Goal: Find specific page/section: Find specific page/section

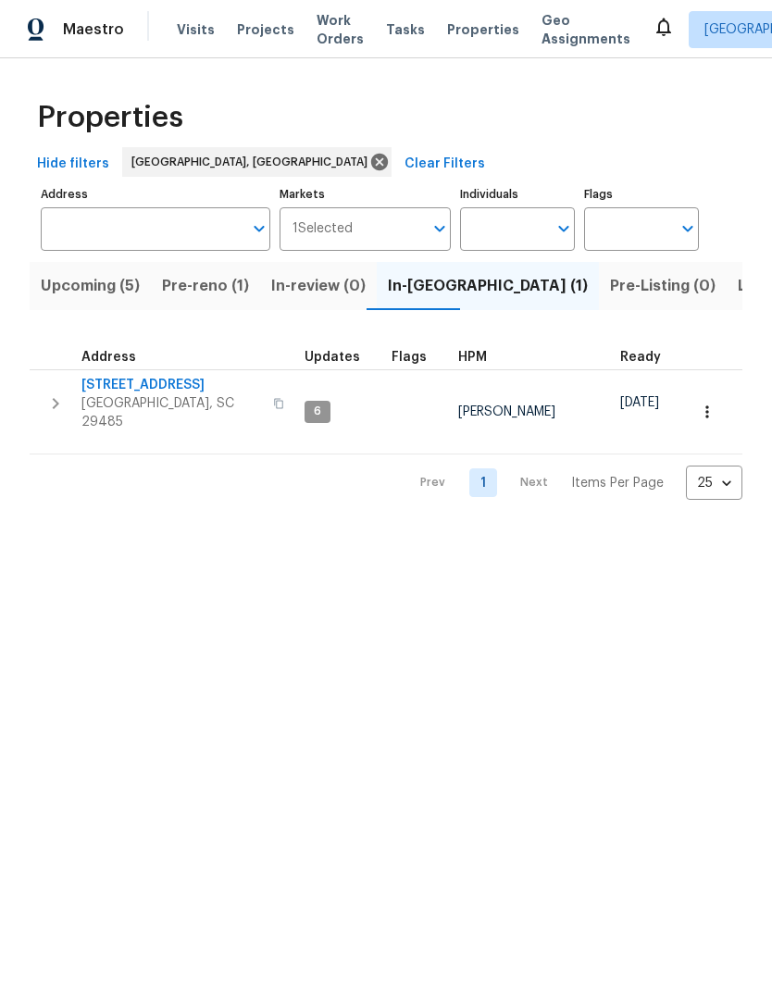
click at [463, 21] on span "Properties" at bounding box center [483, 29] width 72 height 19
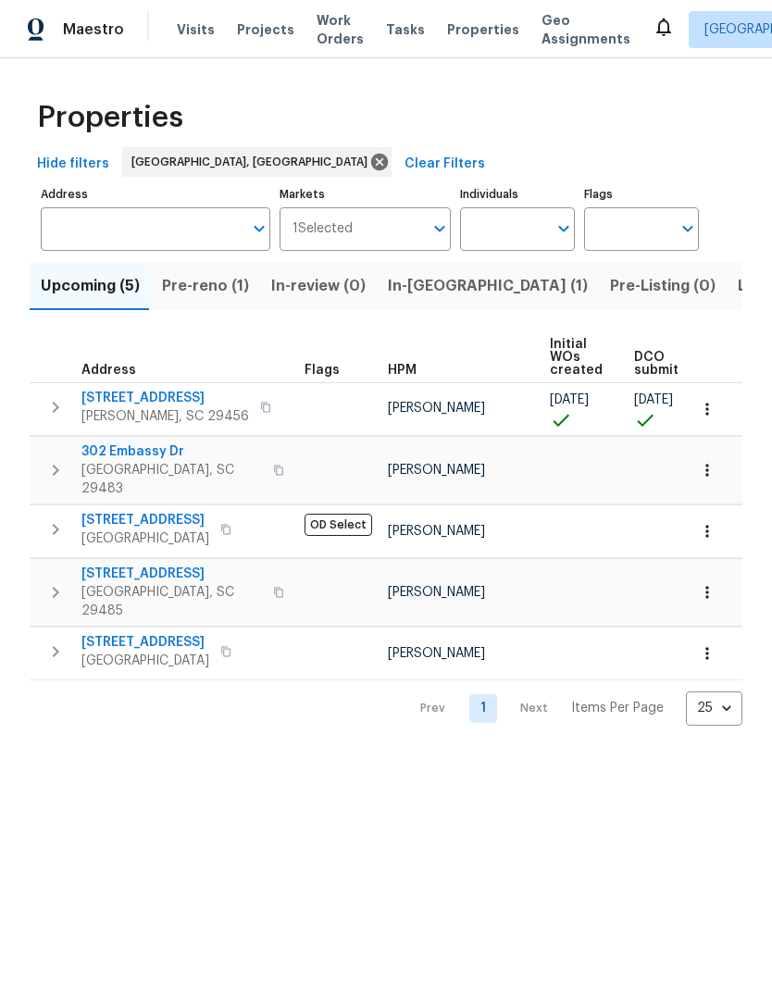
click at [203, 295] on span "Pre-reno (1)" at bounding box center [205, 286] width 87 height 26
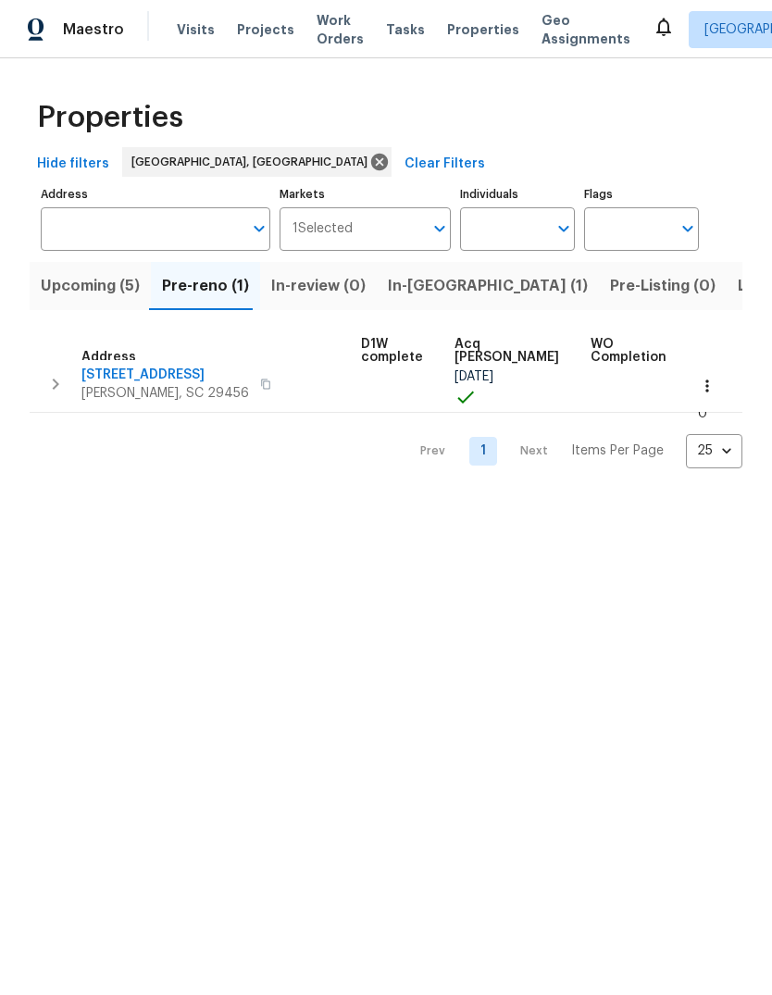
scroll to position [10, 257]
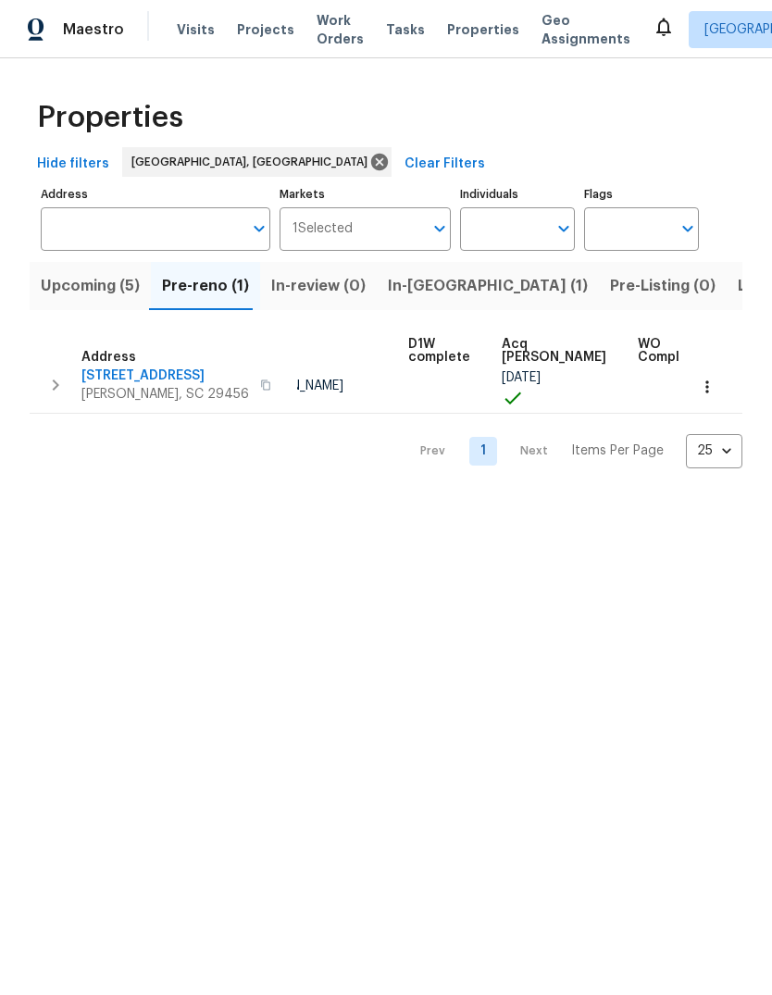
click at [93, 301] on button "Upcoming (5)" at bounding box center [90, 286] width 121 height 48
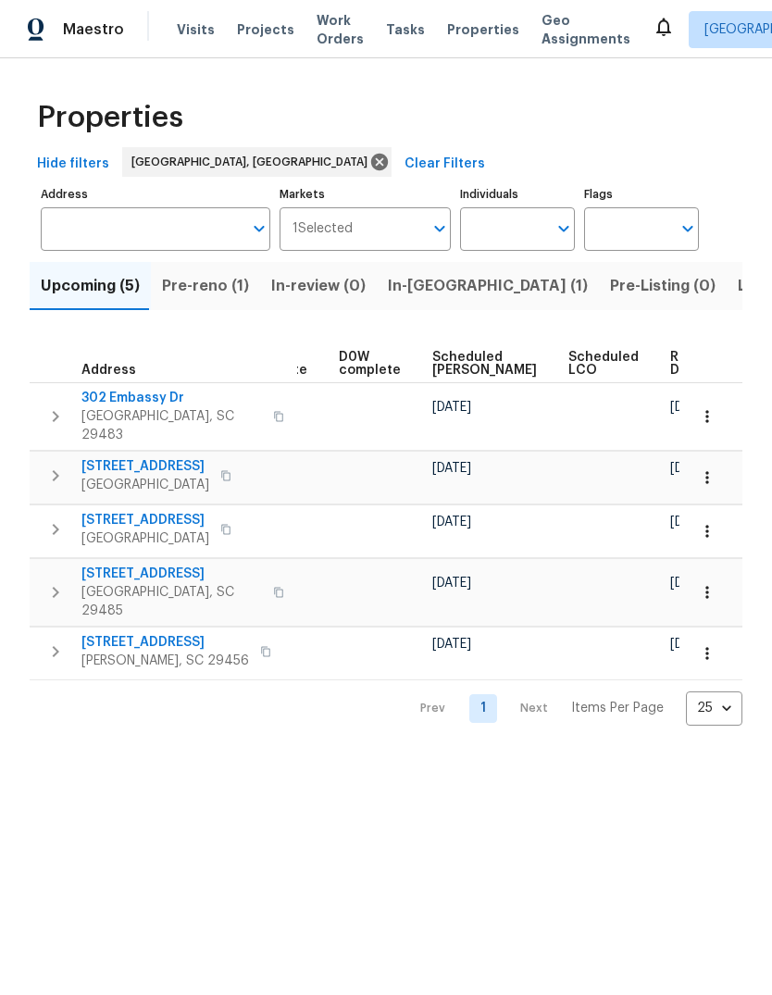
scroll to position [0, 485]
click at [672, 360] on span "Ready Date" at bounding box center [692, 364] width 41 height 26
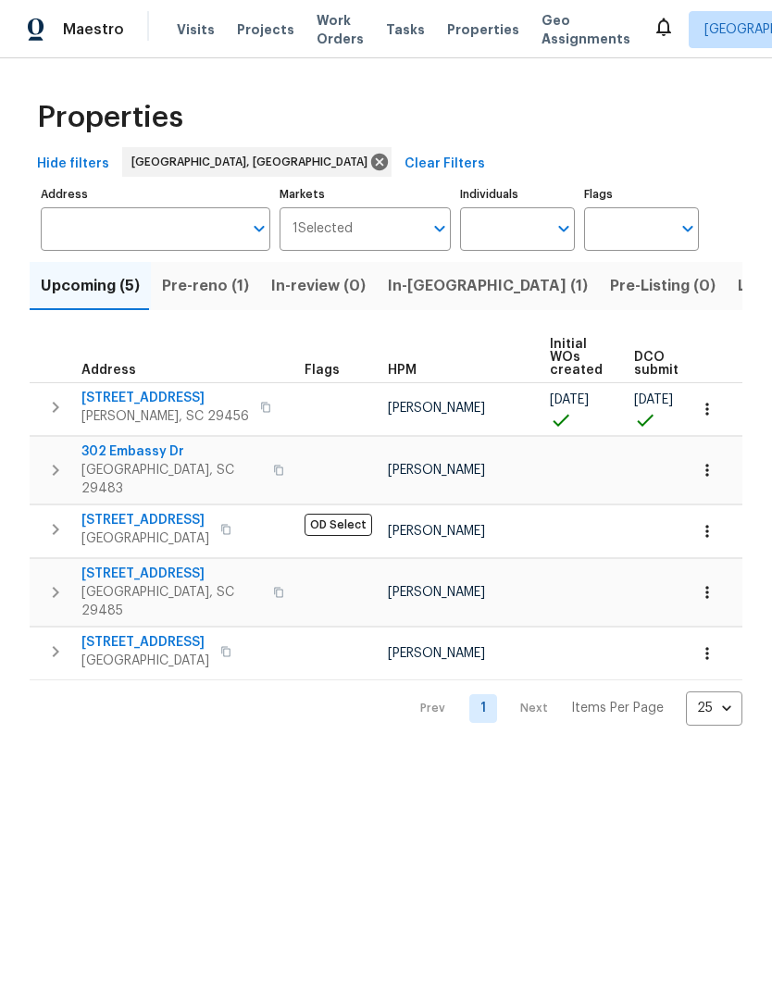
click at [235, 287] on span "Pre-reno (1)" at bounding box center [205, 286] width 87 height 26
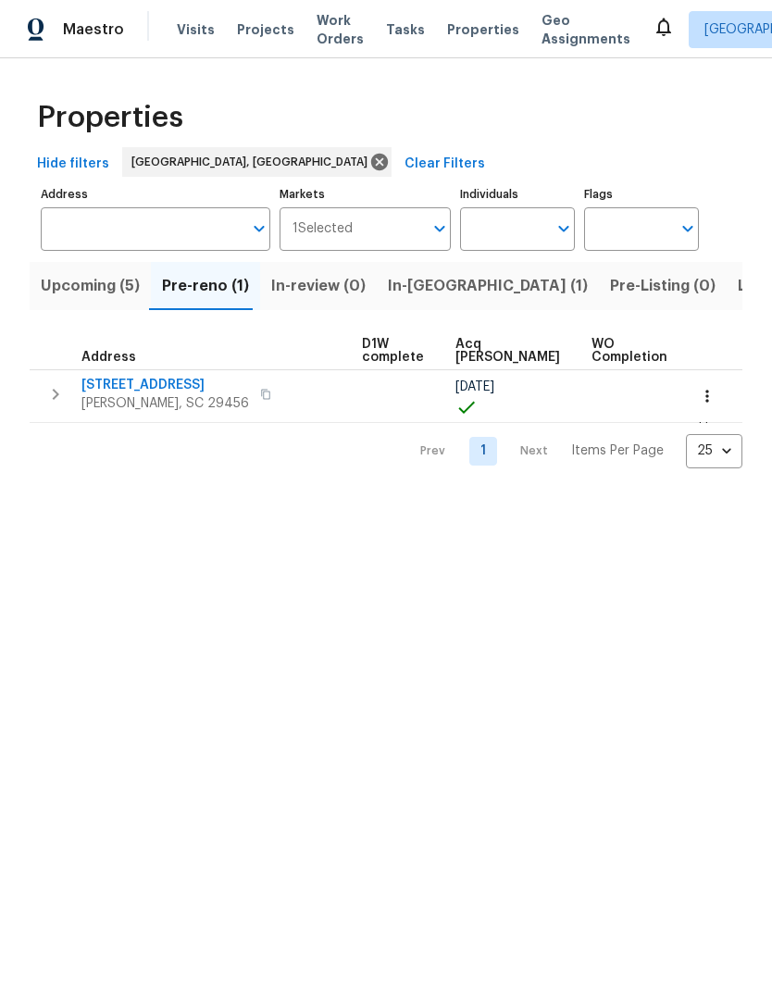
scroll to position [0, 257]
click at [106, 285] on span "Upcoming (5)" at bounding box center [90, 286] width 99 height 26
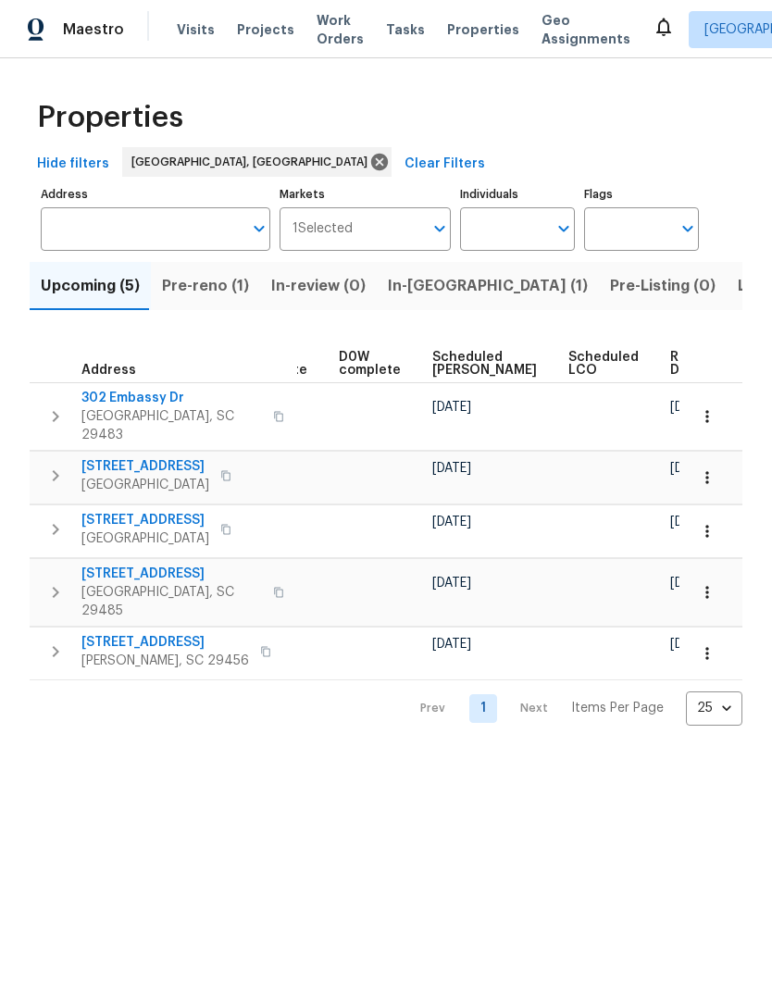
scroll to position [0, 485]
